Goal: Information Seeking & Learning: Learn about a topic

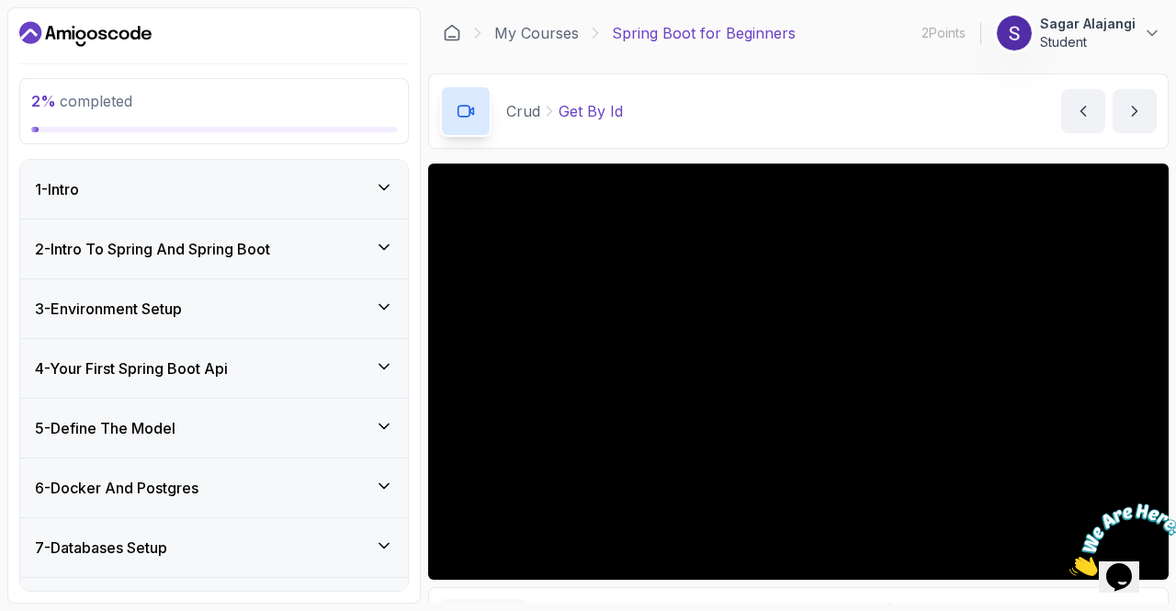
scroll to position [51, 0]
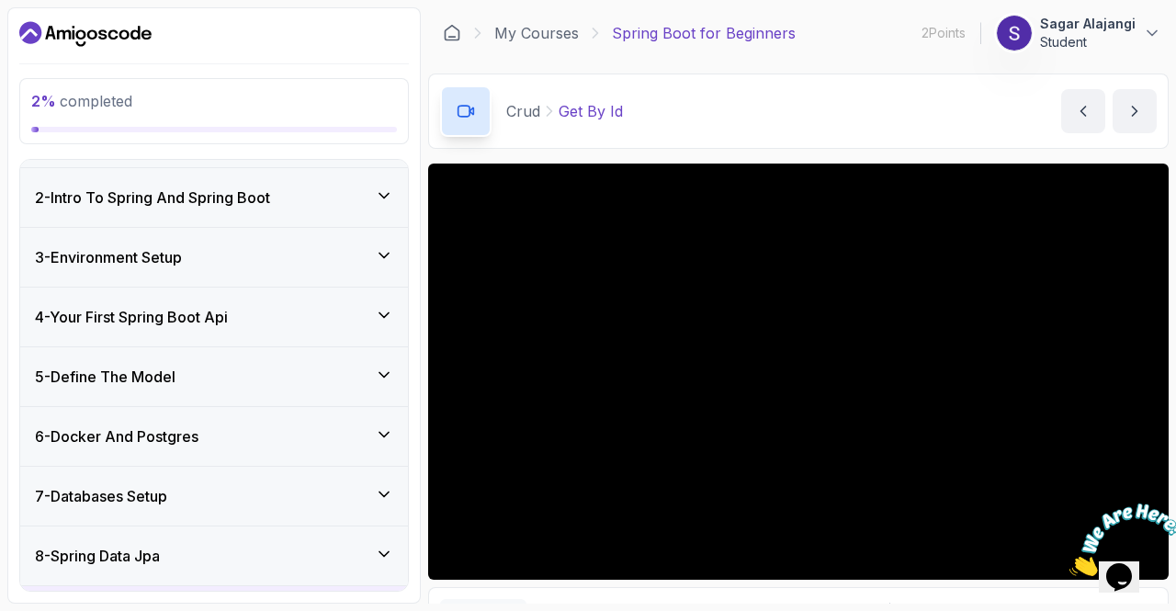
click at [178, 479] on div "7 - Databases Setup" at bounding box center [214, 496] width 388 height 59
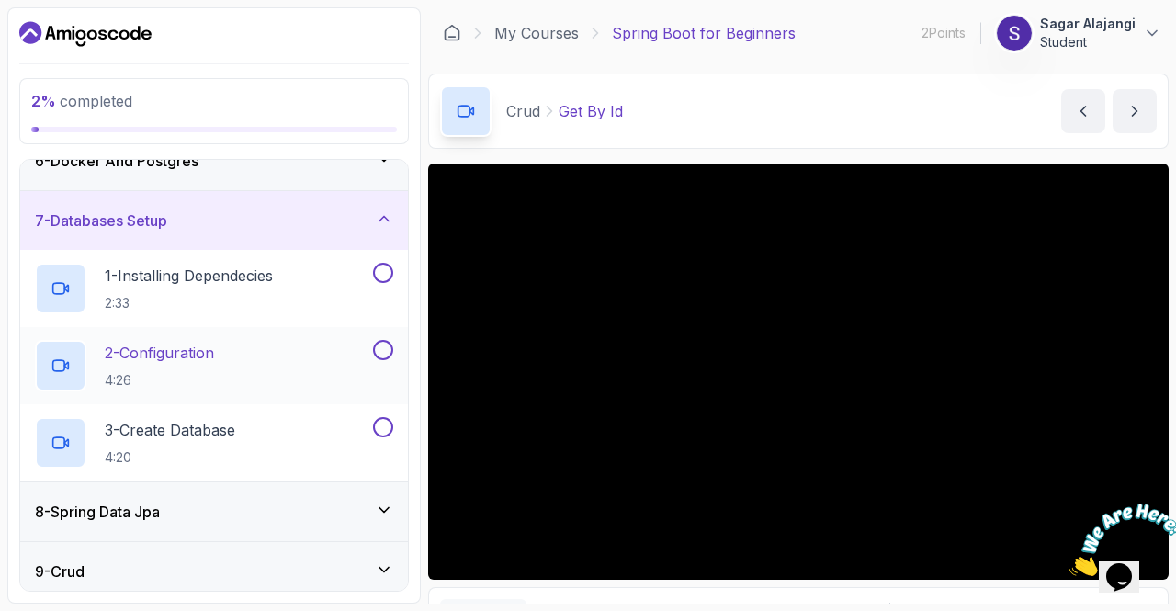
scroll to position [143, 0]
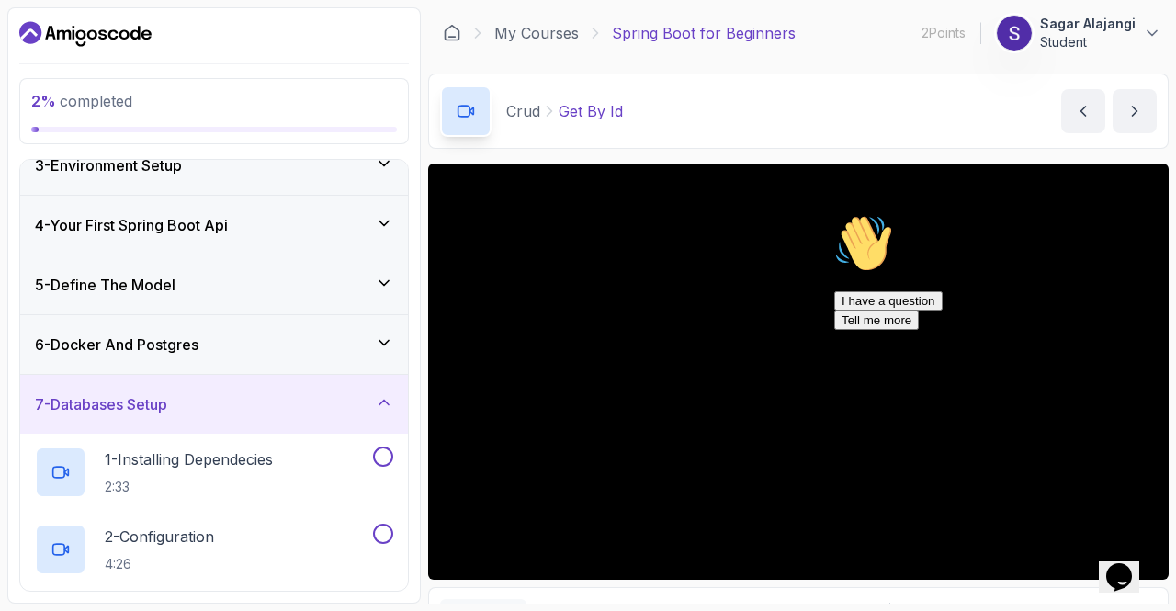
click at [232, 324] on div "6 - Docker And Postgres" at bounding box center [214, 344] width 388 height 59
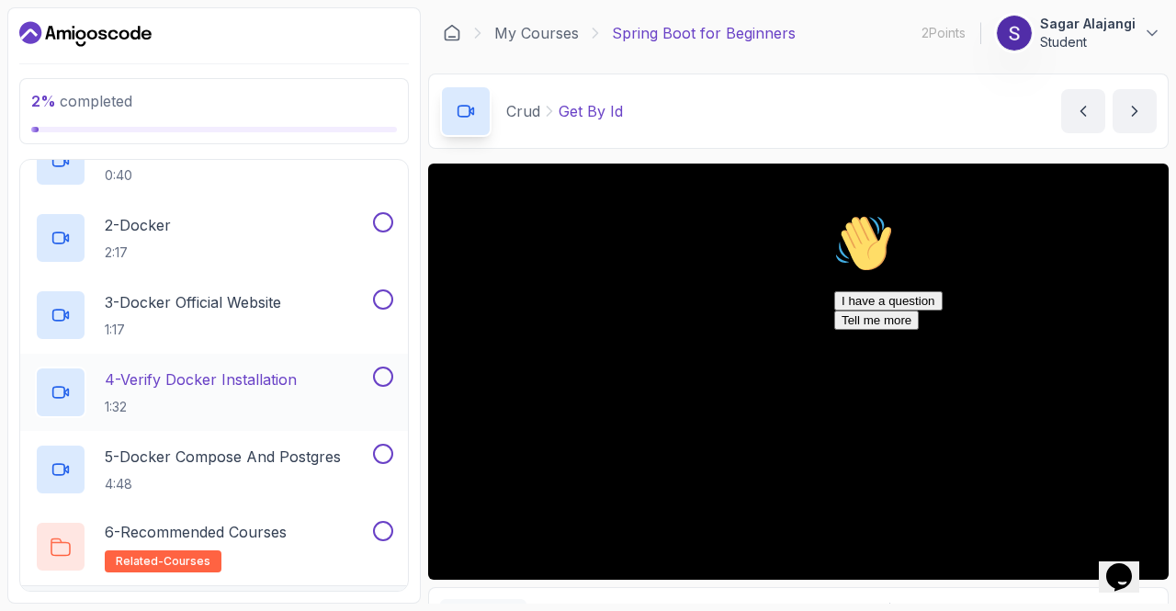
scroll to position [419, 0]
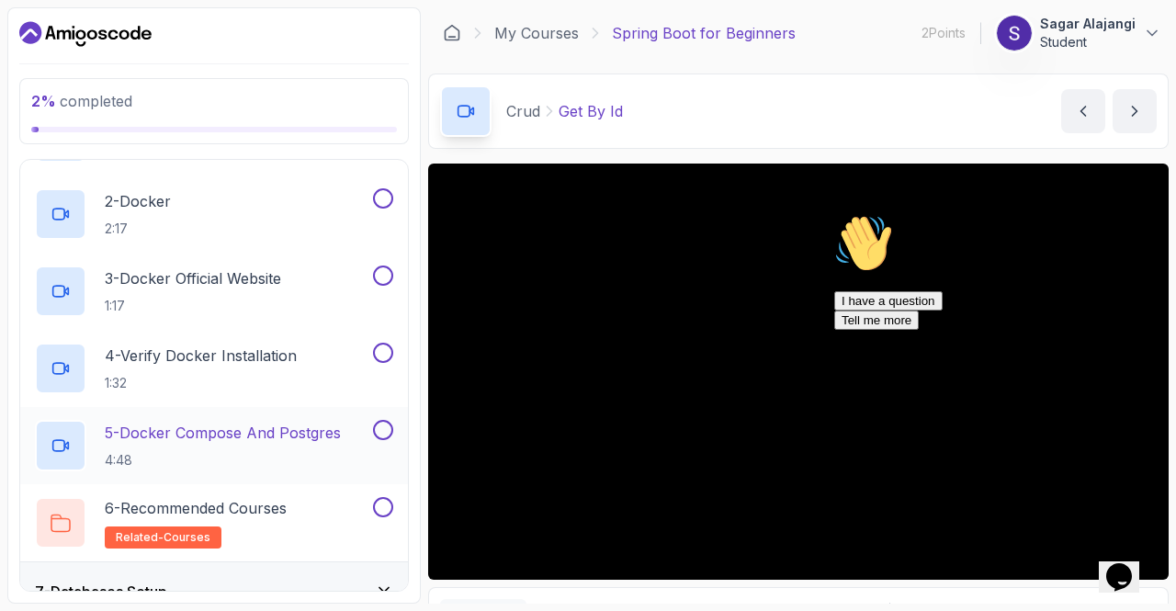
click at [244, 442] on h2 "5 - Docker Compose And Postgres 4:48" at bounding box center [223, 446] width 236 height 48
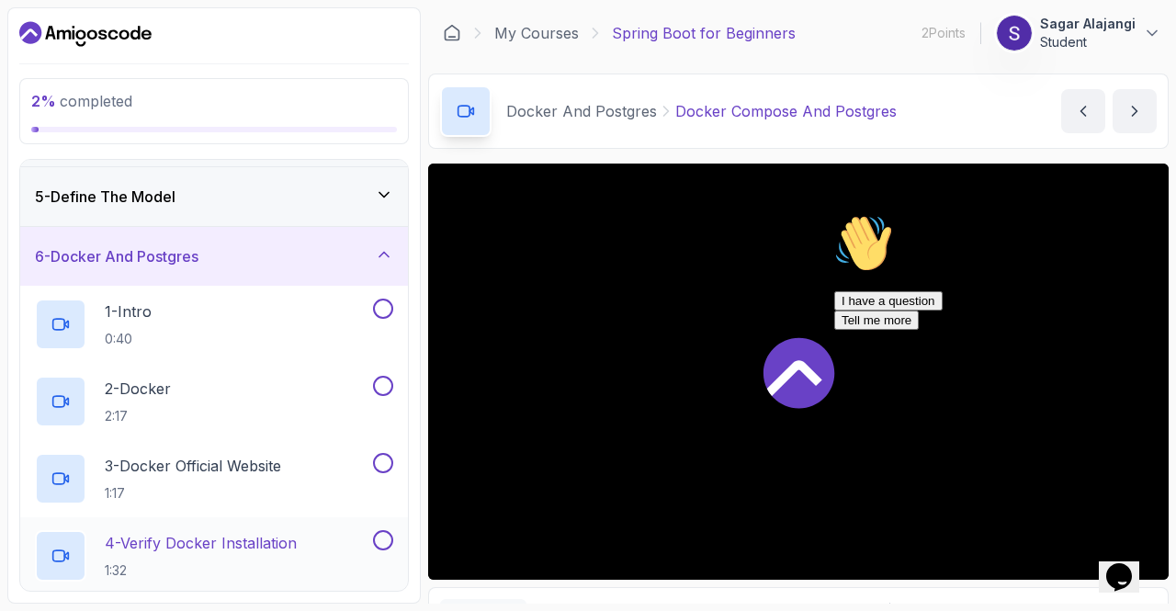
scroll to position [143, 0]
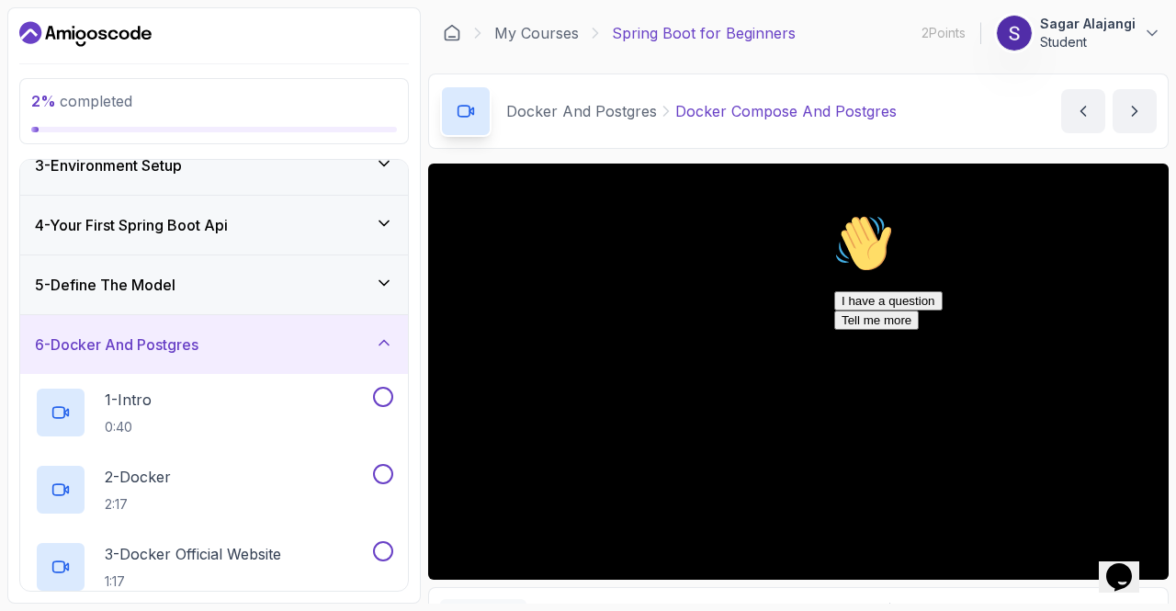
click at [319, 276] on div "5 - Define The Model" at bounding box center [214, 285] width 358 height 22
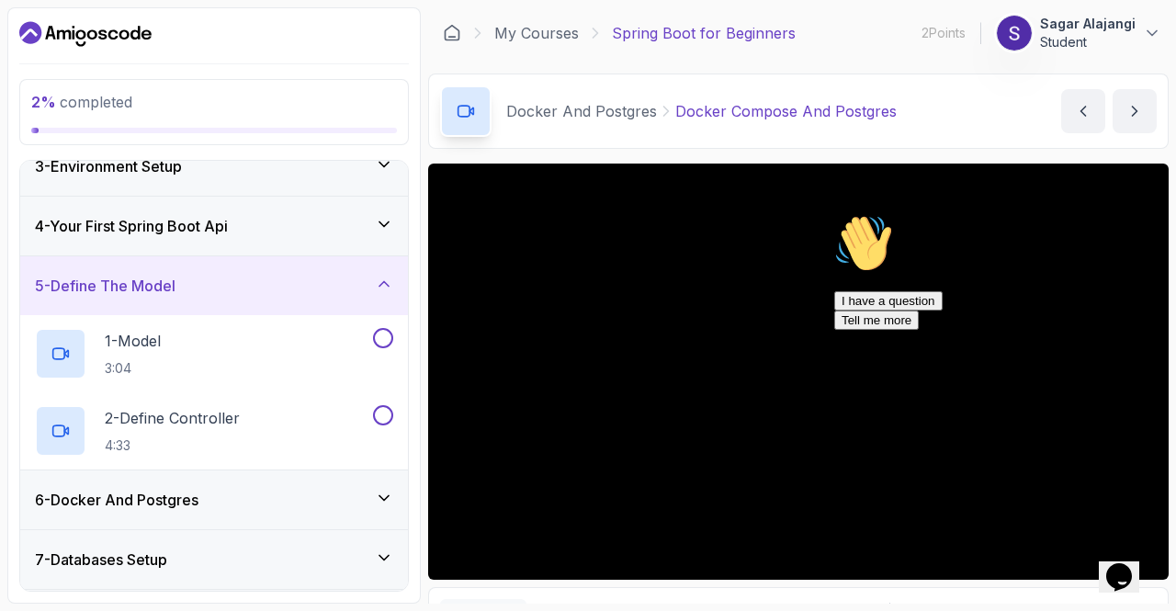
click at [334, 224] on div "4 - Your First Spring Boot Api" at bounding box center [214, 226] width 358 height 22
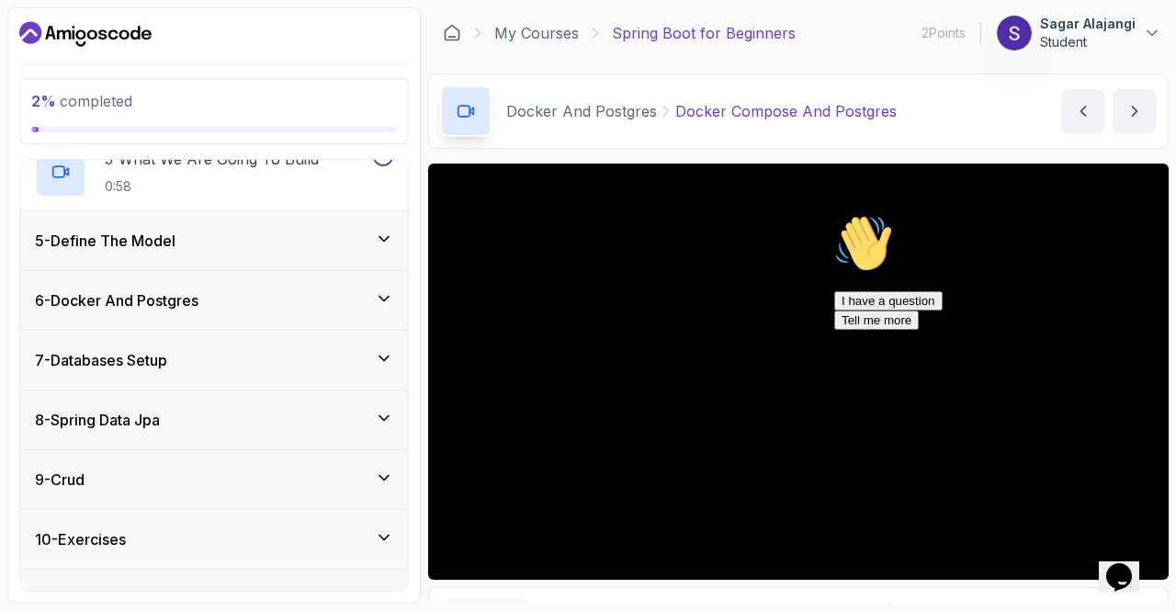
click at [158, 335] on div "7 - Databases Setup" at bounding box center [214, 360] width 388 height 59
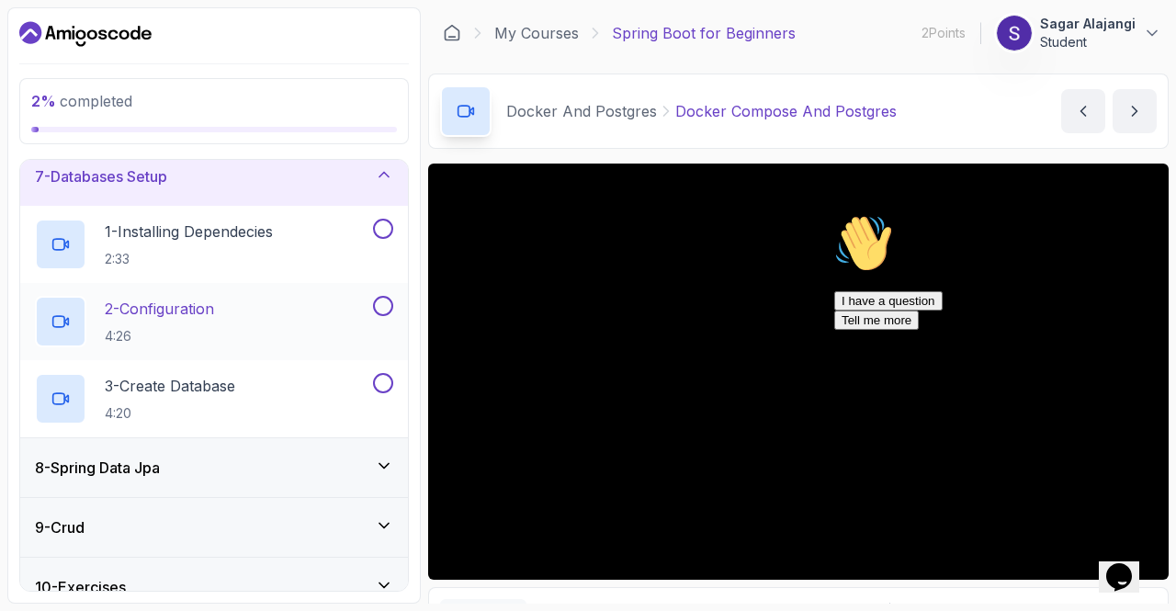
scroll to position [463, 0]
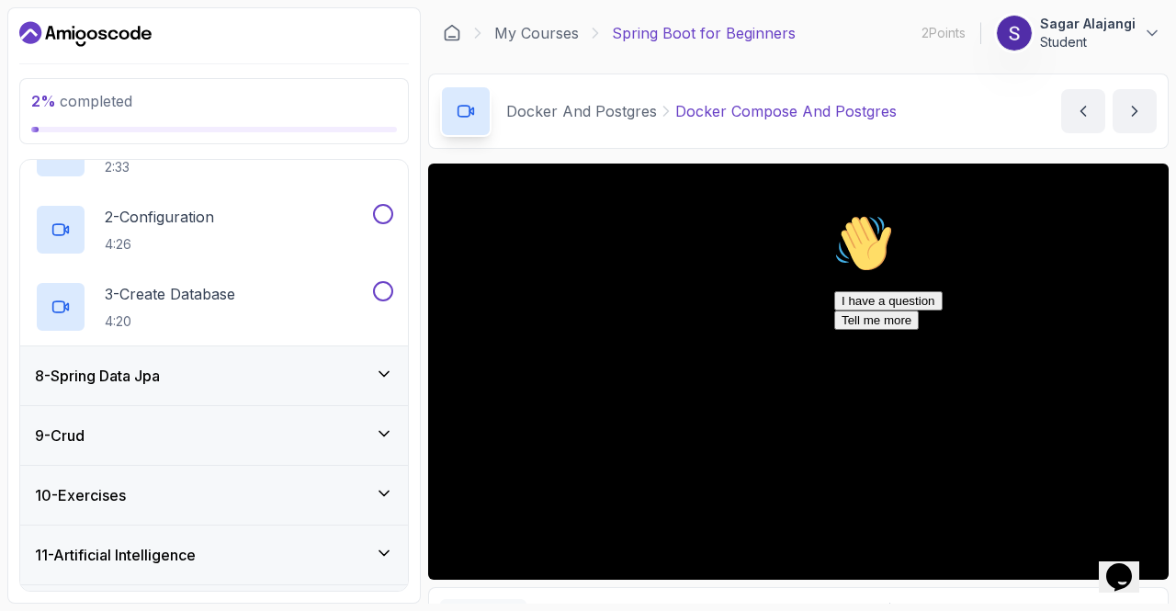
click at [179, 374] on div "8 - Spring Data Jpa" at bounding box center [214, 376] width 358 height 22
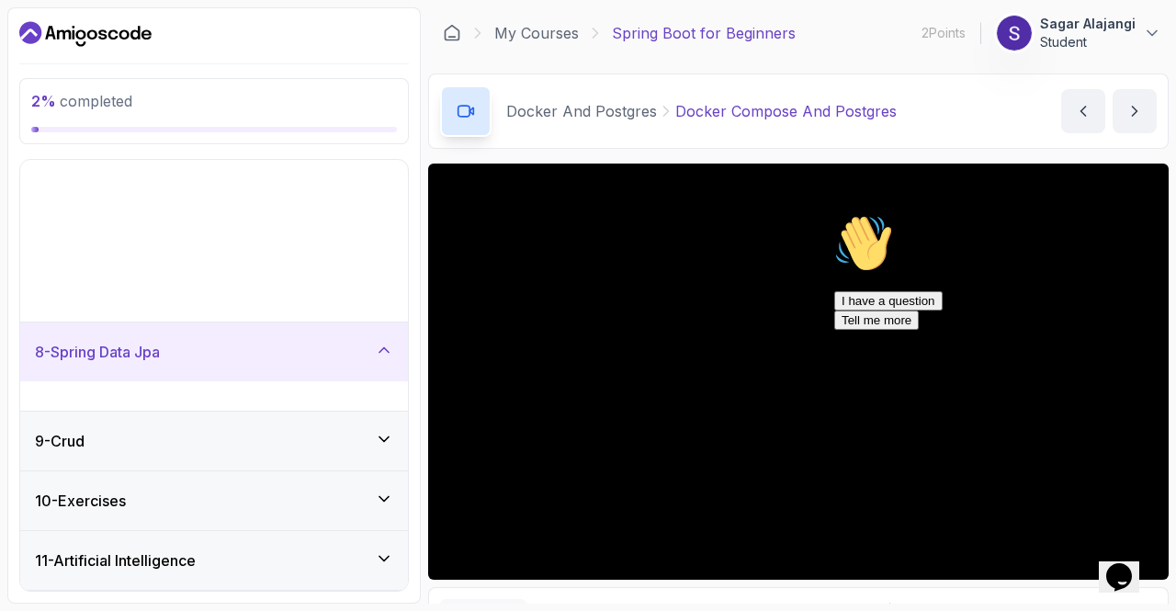
scroll to position [279, 0]
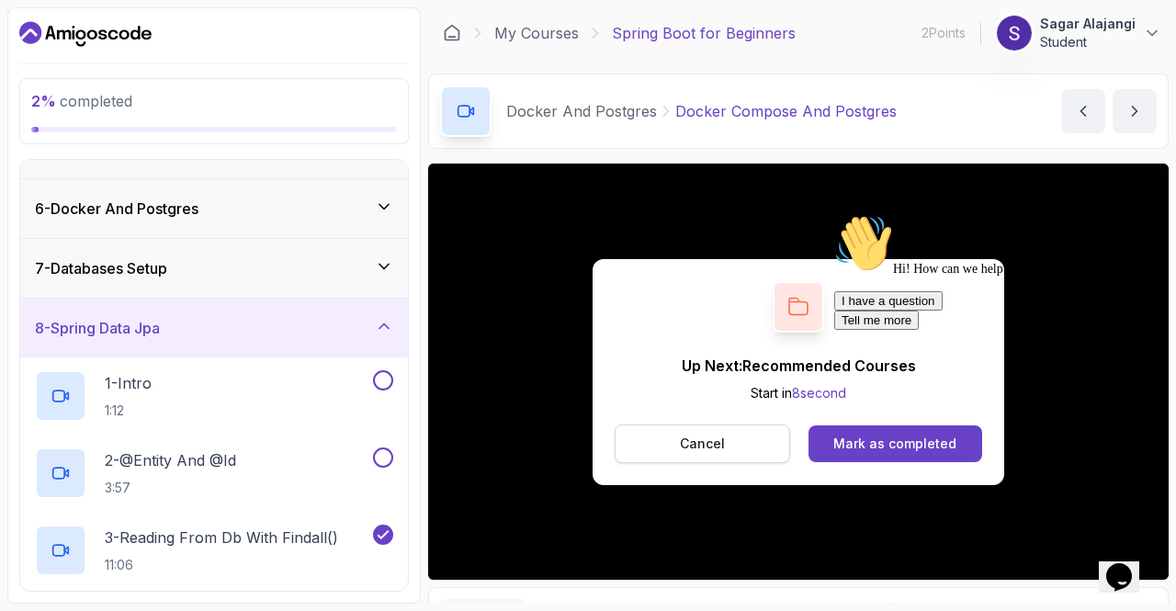
click at [699, 439] on p "Cancel" at bounding box center [702, 444] width 45 height 18
